Goal: Task Accomplishment & Management: Complete application form

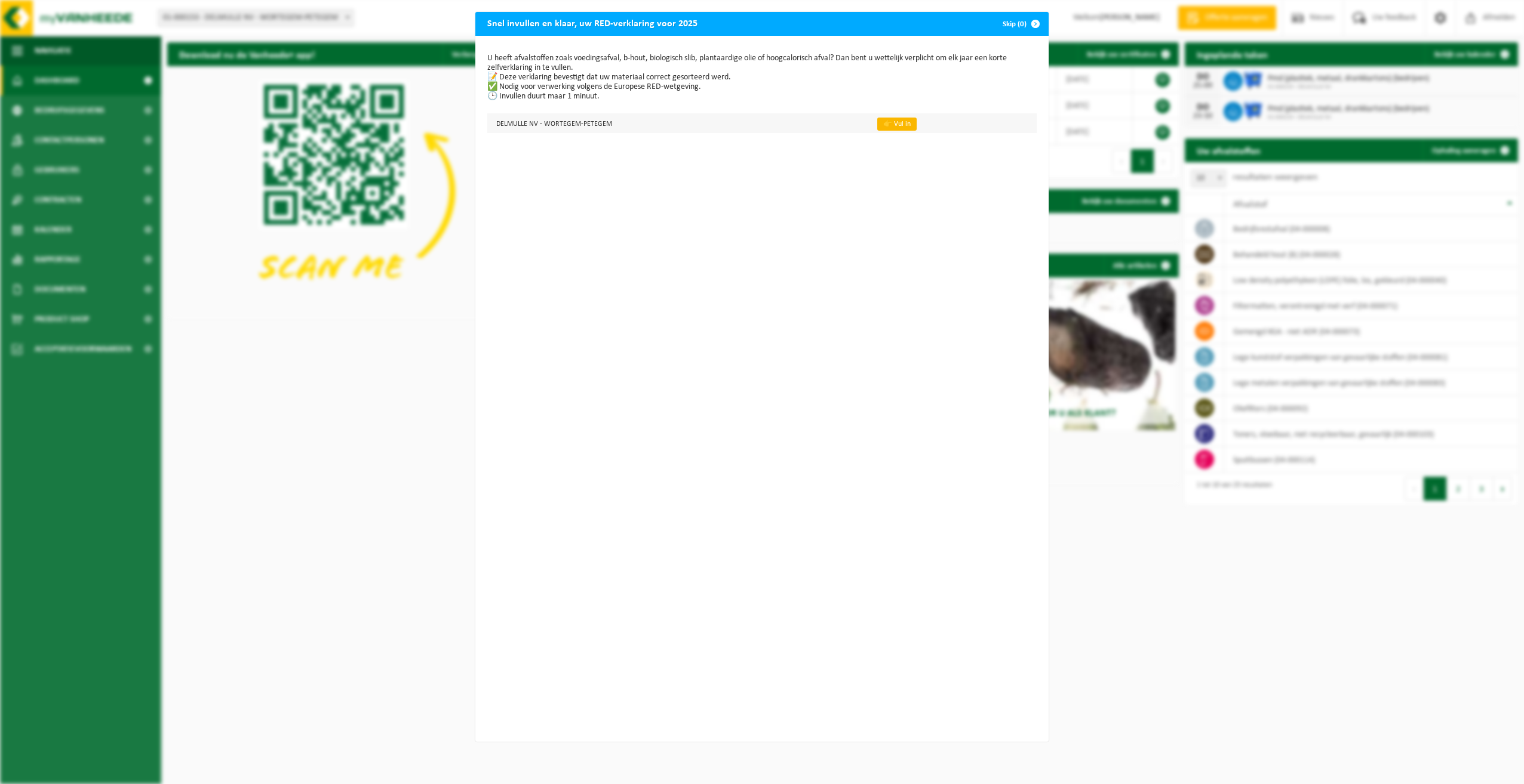
click at [886, 120] on link "👉 Vul in" at bounding box center [897, 124] width 39 height 13
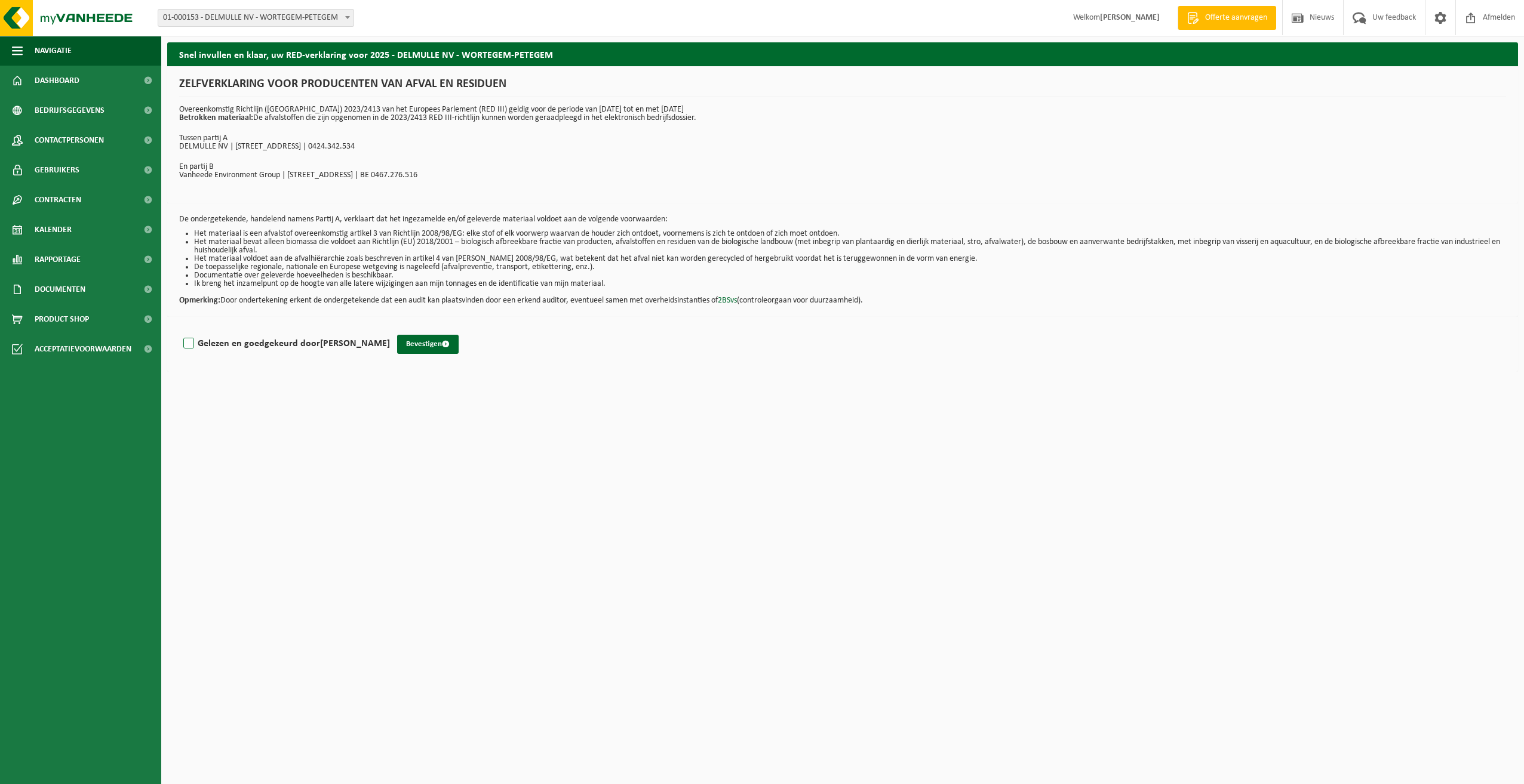
click at [184, 345] on label "Gelezen en goedgekeurd door [PERSON_NAME]" at bounding box center [285, 344] width 209 height 18
click at [390, 329] on input "Gelezen en goedgekeurd door [PERSON_NAME]" at bounding box center [390, 329] width 1 height 1
checkbox input "true"
click at [413, 339] on button "Bevestigen" at bounding box center [427, 345] width 61 height 19
